Goal: Information Seeking & Learning: Find specific fact

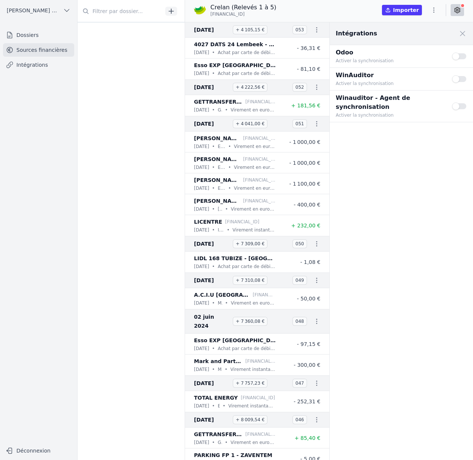
scroll to position [1043, 0]
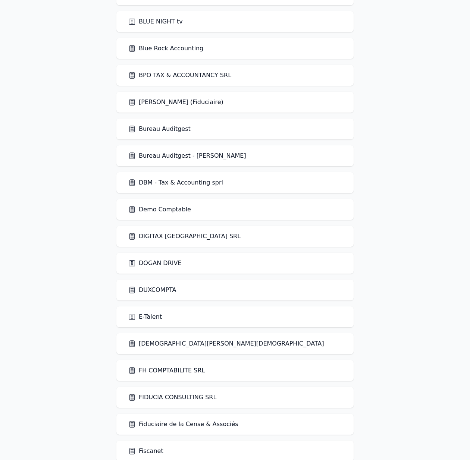
scroll to position [480, 0]
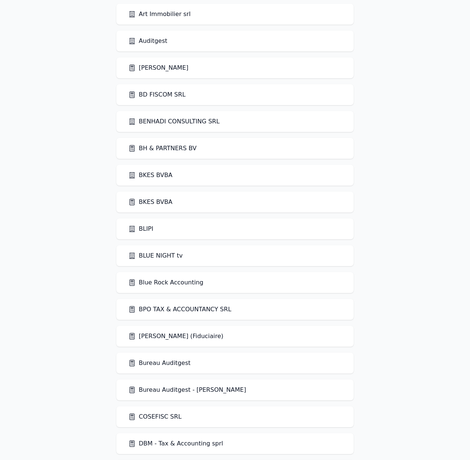
scroll to position [246, 0]
click at [153, 418] on link "COSEFISC SRL" at bounding box center [154, 416] width 53 height 9
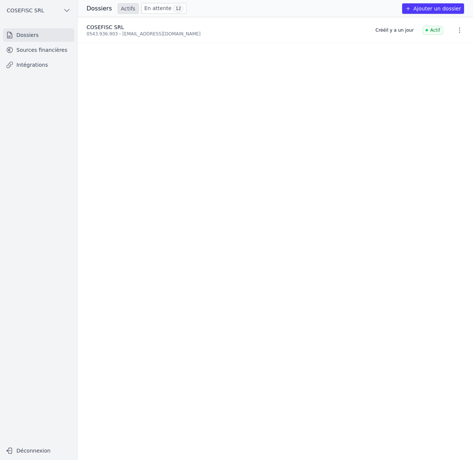
click at [50, 47] on link "Sources financières" at bounding box center [38, 49] width 71 height 13
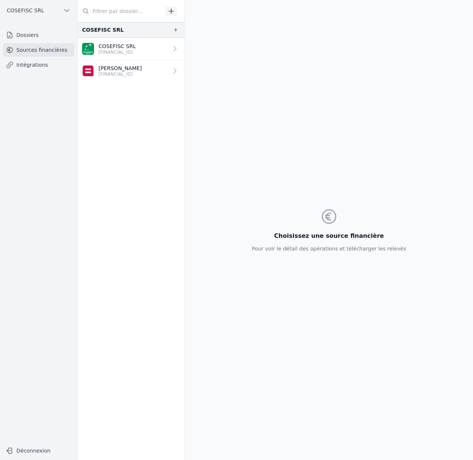
click at [48, 38] on link "Dossiers" at bounding box center [38, 34] width 71 height 13
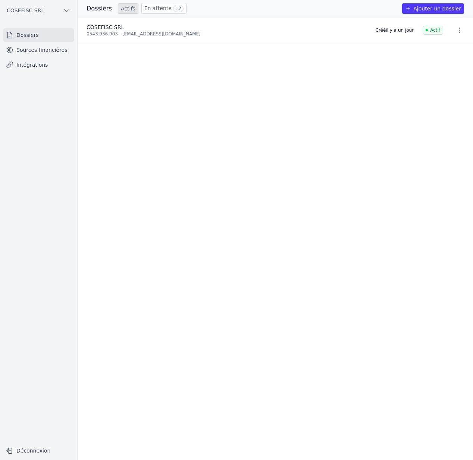
click at [65, 9] on icon "button" at bounding box center [66, 10] width 7 height 7
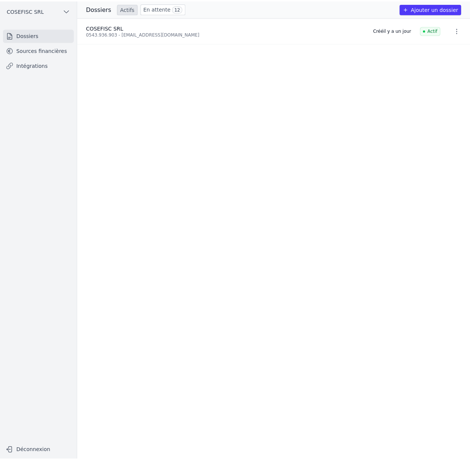
scroll to position [1, 0]
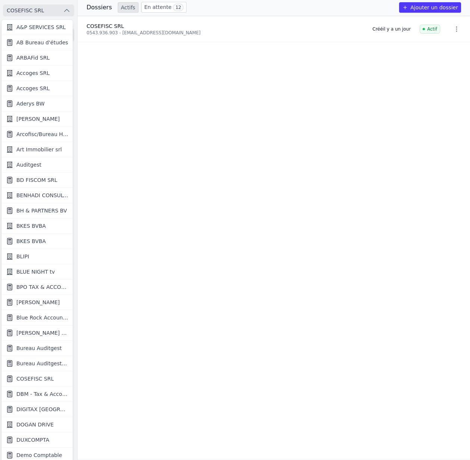
click at [65, 9] on div at bounding box center [235, 230] width 470 height 460
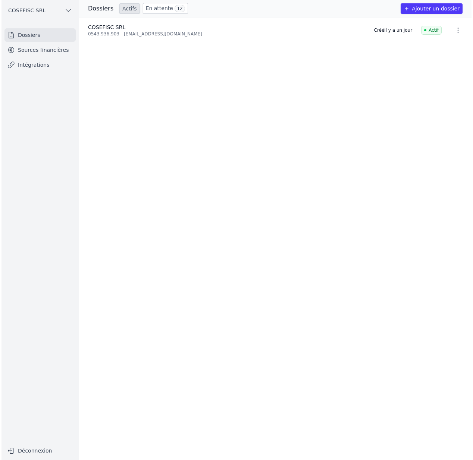
scroll to position [0, 0]
click at [167, 5] on link "En attente 12" at bounding box center [163, 8] width 45 height 11
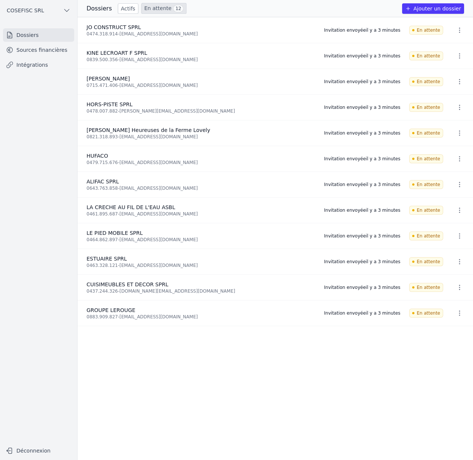
click at [460, 312] on button "button" at bounding box center [459, 313] width 15 height 12
click at [459, 312] on icon "button" at bounding box center [459, 312] width 7 height 7
click at [442, 329] on button "Ré-inviter" at bounding box center [444, 329] width 47 height 15
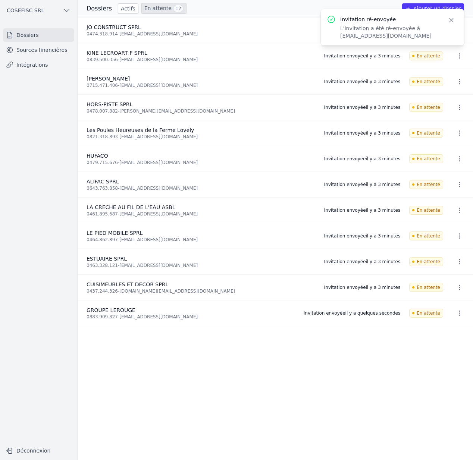
click at [333, 336] on ul "JO CONSTRUCT SPRL 0474.318.914 - [EMAIL_ADDRESS][DOMAIN_NAME] Invitation envoyé…" at bounding box center [275, 238] width 395 height 443
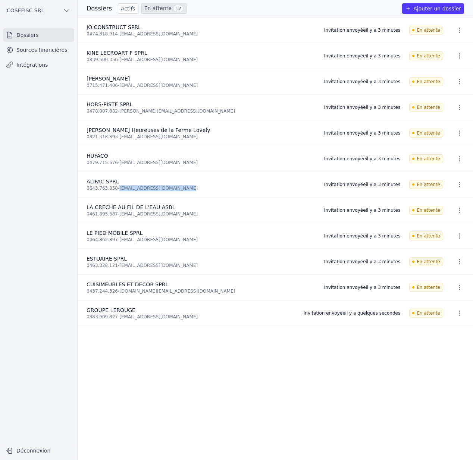
drag, startPoint x: 122, startPoint y: 187, endPoint x: 189, endPoint y: 187, distance: 67.5
click at [189, 187] on div "0643.763.858 - jeanmichelfacon@outlook.com" at bounding box center [201, 188] width 229 height 6
copy div "jeanmichelfacon@outlook.com"
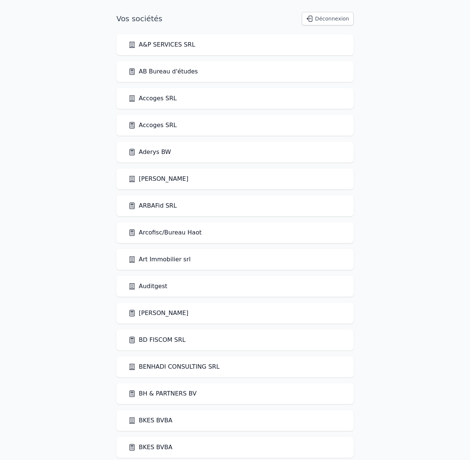
scroll to position [1050, 0]
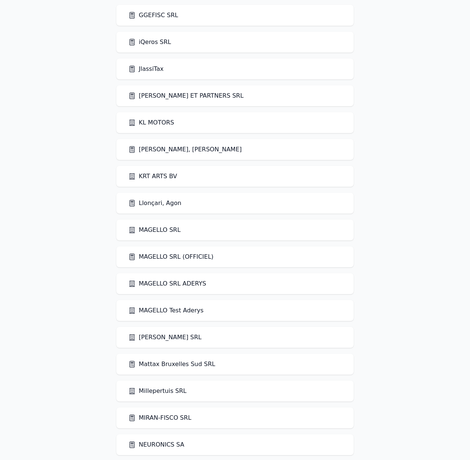
click at [171, 259] on link "MAGELLO SRL (OFFICIEL)" at bounding box center [170, 256] width 85 height 9
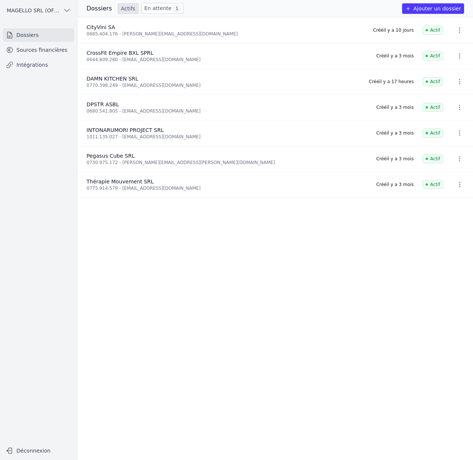
click at [47, 50] on link "Sources financières" at bounding box center [38, 49] width 71 height 13
click at [48, 14] on button "MAGELLO SRL (OFFICIEL)" at bounding box center [38, 10] width 71 height 12
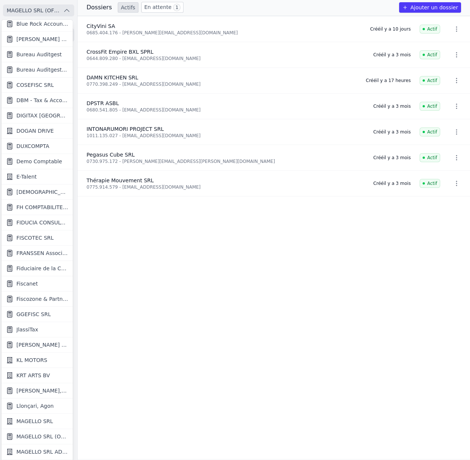
scroll to position [443, 0]
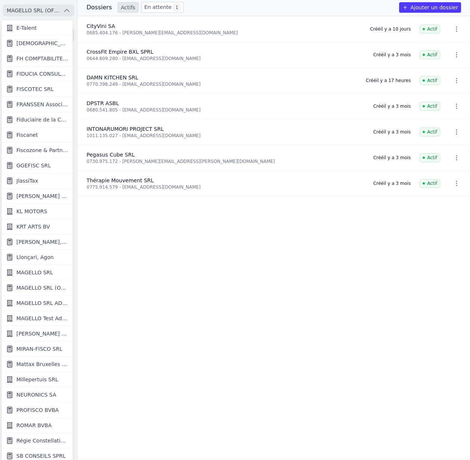
click at [35, 276] on link "MAGELLO SRL" at bounding box center [36, 272] width 71 height 15
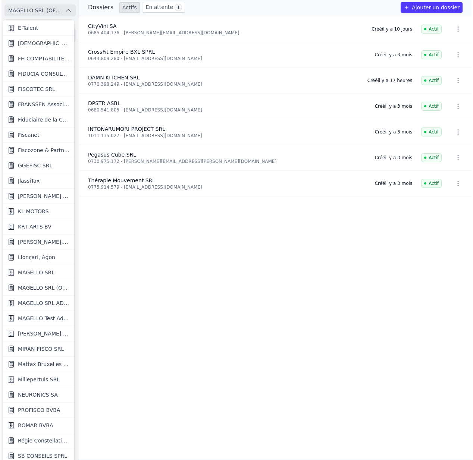
scroll to position [0, 0]
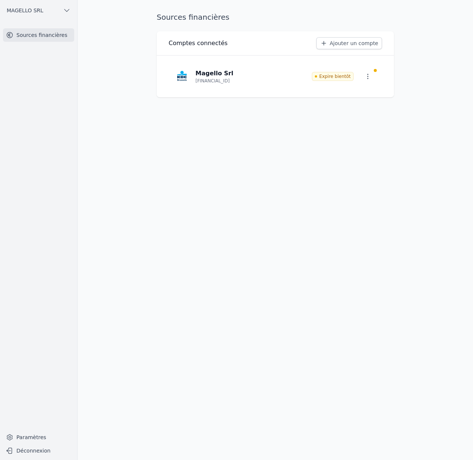
click at [275, 81] on link "Magello Srl BE43 7310 6426 5101 Expire bientôt" at bounding box center [275, 77] width 213 height 30
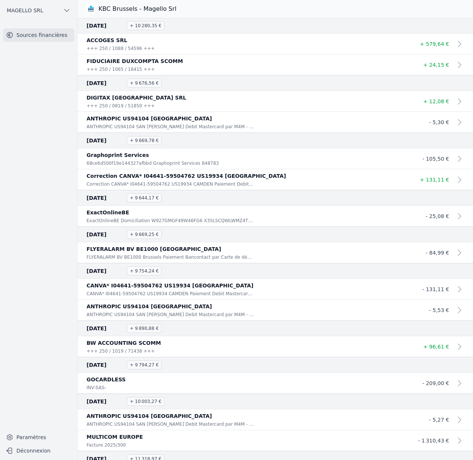
click at [48, 9] on button "MAGELLO SRL" at bounding box center [38, 10] width 71 height 12
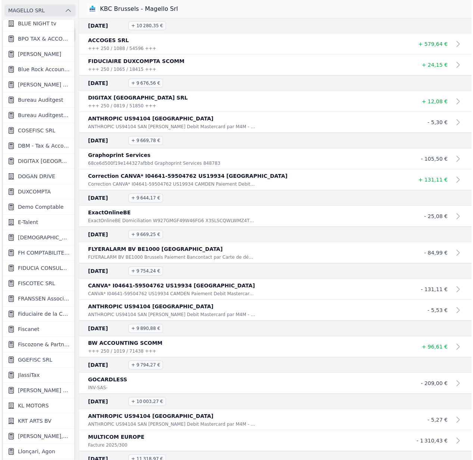
scroll to position [249, 0]
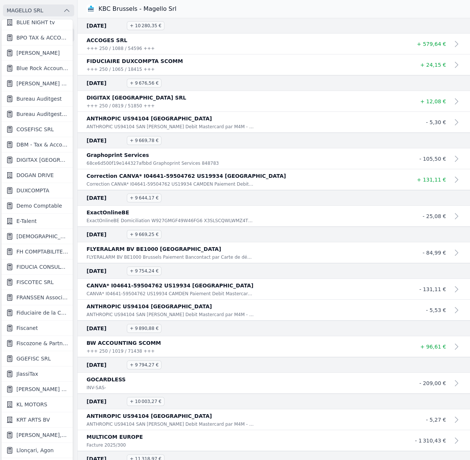
click at [37, 325] on link "Fiscanet" at bounding box center [36, 328] width 71 height 15
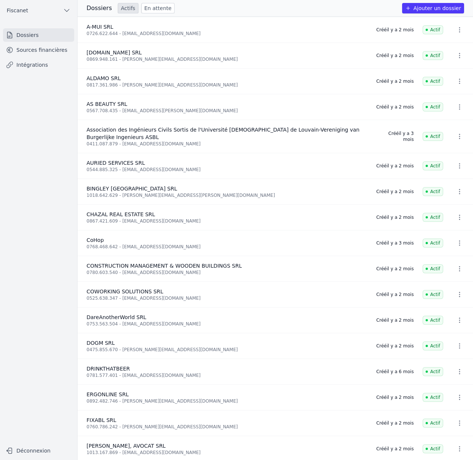
click at [66, 51] on link "Sources financières" at bounding box center [38, 49] width 71 height 13
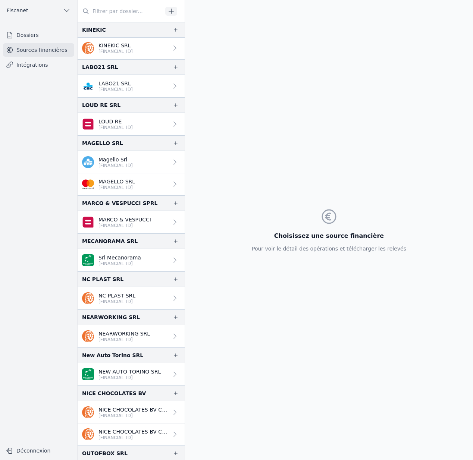
scroll to position [937, 0]
click at [119, 167] on p "BE43 7310 6426 5101" at bounding box center [115, 166] width 34 height 6
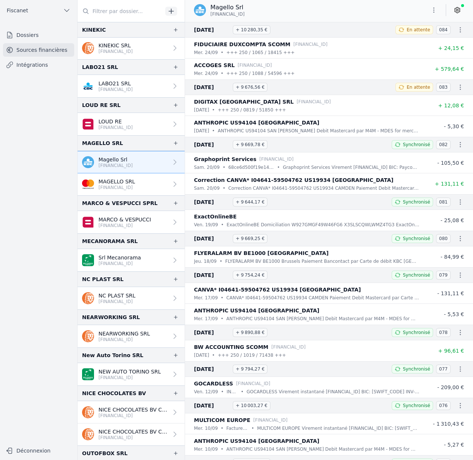
drag, startPoint x: 261, startPoint y: 13, endPoint x: 208, endPoint y: 10, distance: 53.1
click at [208, 10] on div "Magello Srl BE43 7310 6426 5101" at bounding box center [222, 10] width 57 height 14
copy div "Magello Srl BE43 7310 6426 5101"
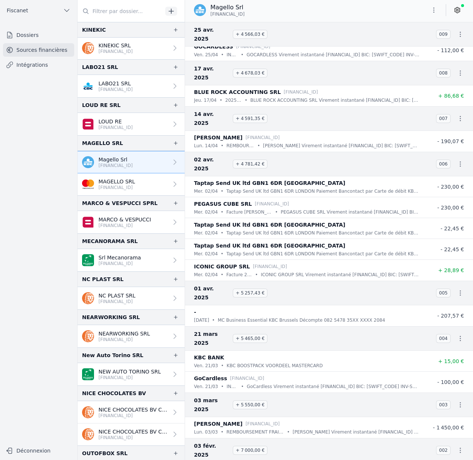
scroll to position [4678, 0]
drag, startPoint x: 239, startPoint y: 243, endPoint x: 257, endPoint y: 244, distance: 18.3
click at [257, 288] on span "+ 5 257,43 €" at bounding box center [250, 292] width 35 height 9
copy span "5 257,43"
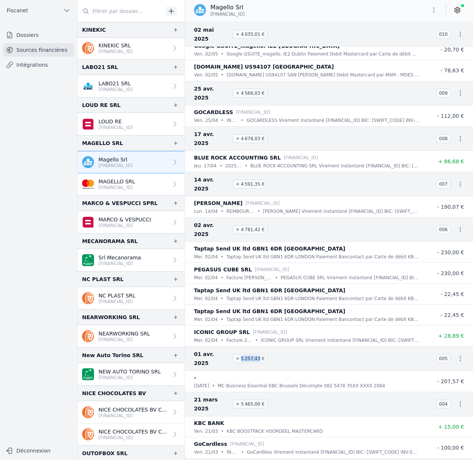
scroll to position [4622, 0]
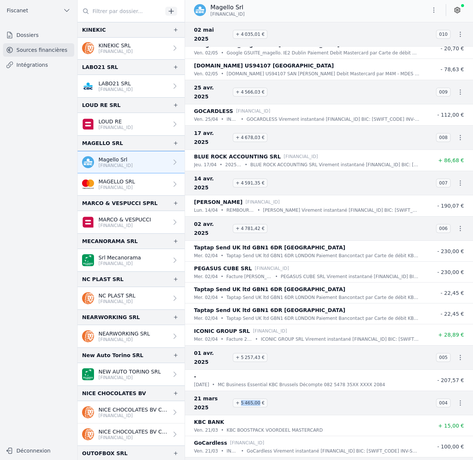
drag, startPoint x: 239, startPoint y: 335, endPoint x: 258, endPoint y: 334, distance: 19.0
click at [258, 399] on span "+ 5 465,00 €" at bounding box center [250, 403] width 35 height 9
copy span "5 465,00"
